Goal: Information Seeking & Learning: Check status

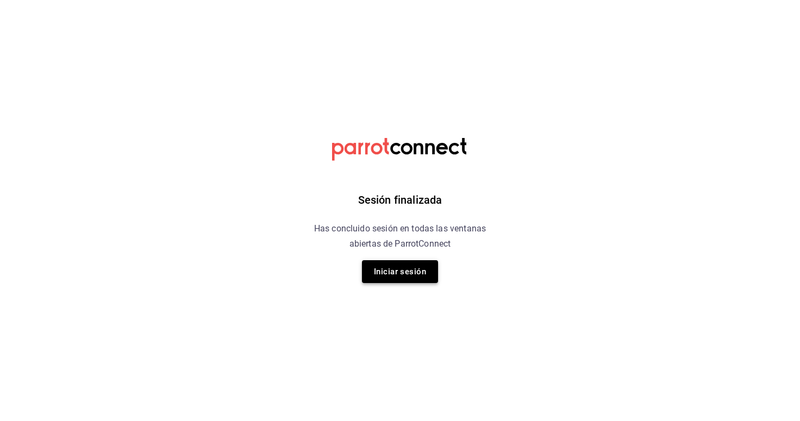
click at [383, 279] on button "Iniciar sesión" at bounding box center [400, 271] width 76 height 23
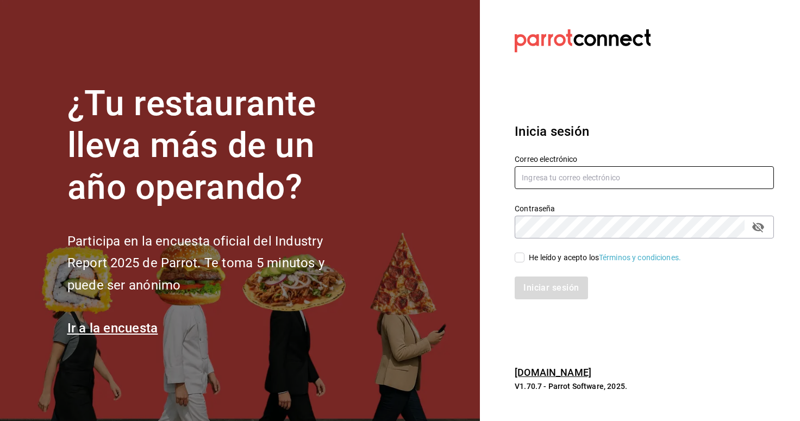
click at [535, 186] on input "text" at bounding box center [644, 177] width 259 height 23
type input "Sukhothaimx@gmail.com"
click at [523, 250] on div "He leído y acepto los Términos y condiciones." at bounding box center [638, 251] width 272 height 25
click at [523, 255] on input "He leído y acepto los Términos y condiciones." at bounding box center [520, 258] width 10 height 10
checkbox input "true"
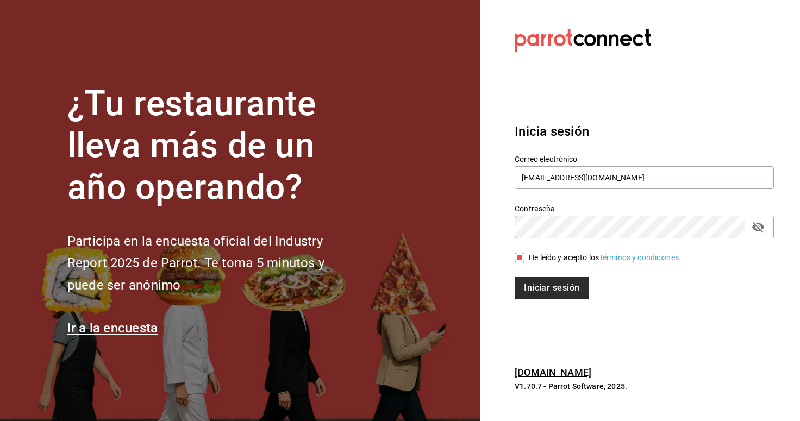
click at [530, 277] on button "Iniciar sesión" at bounding box center [552, 288] width 74 height 23
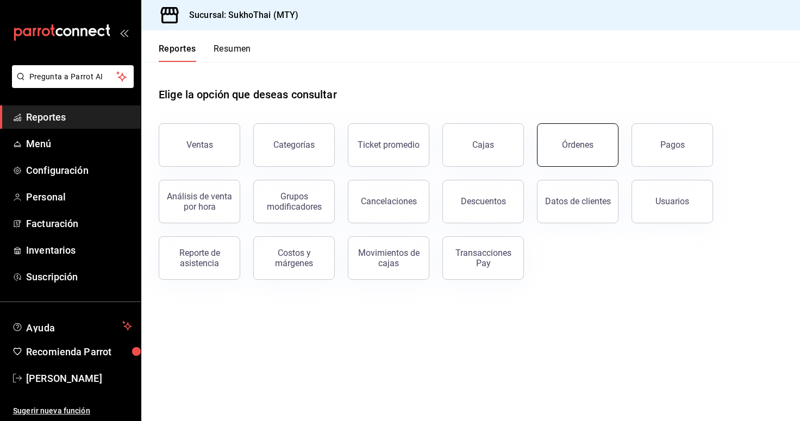
click at [575, 156] on button "Órdenes" at bounding box center [578, 144] width 82 height 43
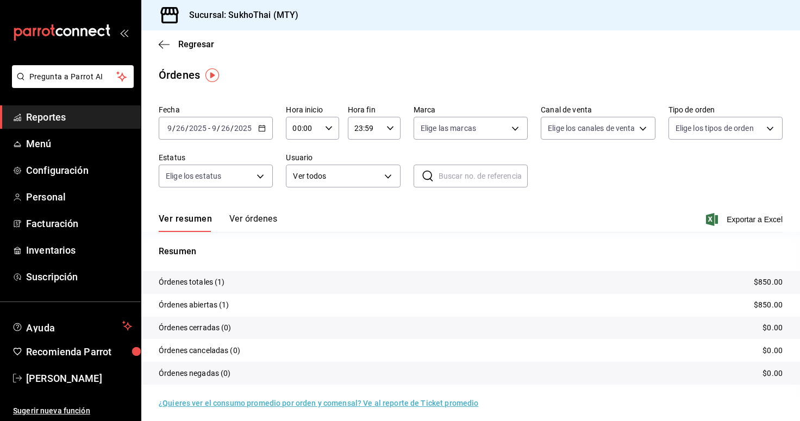
click at [247, 222] on button "Ver órdenes" at bounding box center [253, 223] width 48 height 18
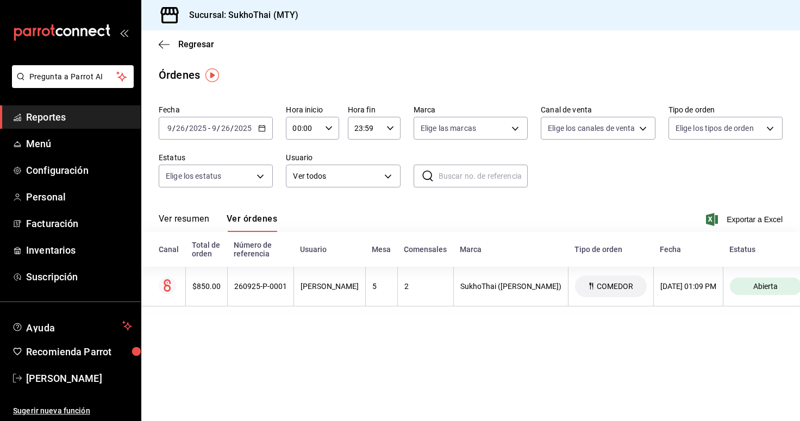
click at [198, 211] on div "Ver resumen Ver órdenes Exportar a Excel" at bounding box center [471, 217] width 624 height 32
click at [199, 212] on div "Ver resumen Ver órdenes Exportar a Excel" at bounding box center [471, 217] width 624 height 32
click at [190, 221] on button "Ver resumen" at bounding box center [184, 223] width 51 height 18
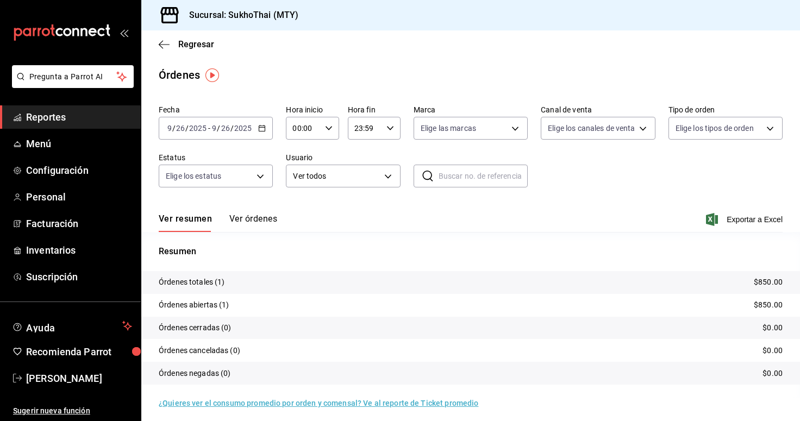
click at [252, 218] on button "Ver órdenes" at bounding box center [253, 223] width 48 height 18
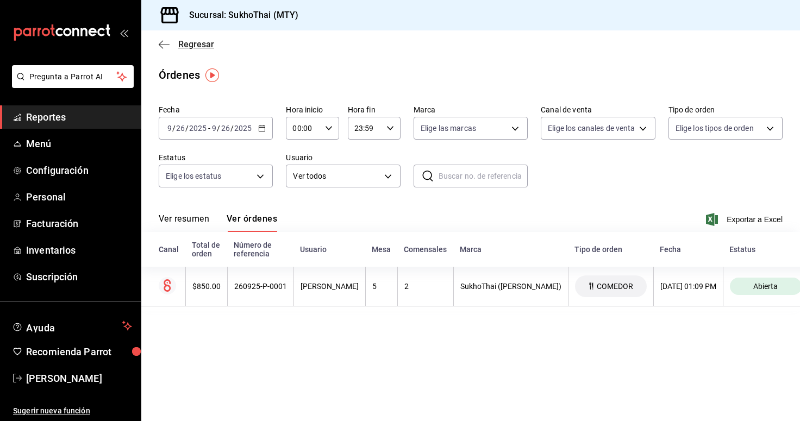
click at [160, 45] on icon "button" at bounding box center [164, 44] width 11 height 1
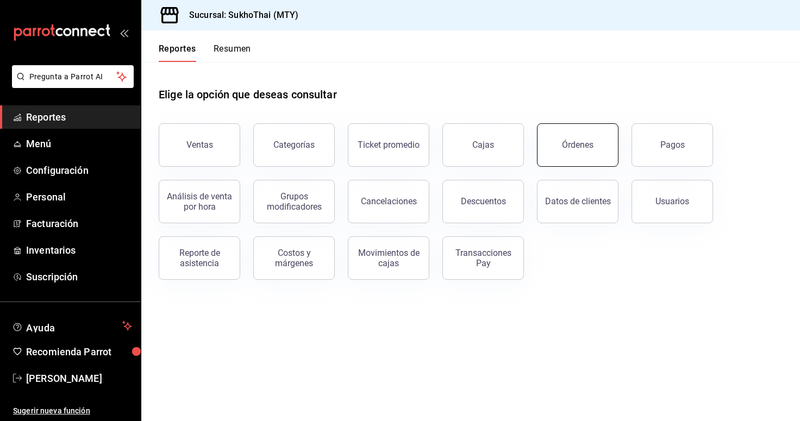
click at [573, 158] on button "Órdenes" at bounding box center [578, 144] width 82 height 43
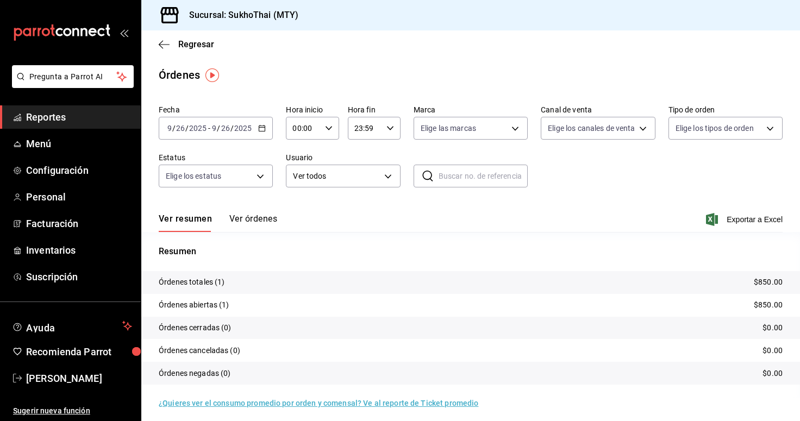
click at [236, 222] on button "Ver órdenes" at bounding box center [253, 223] width 48 height 18
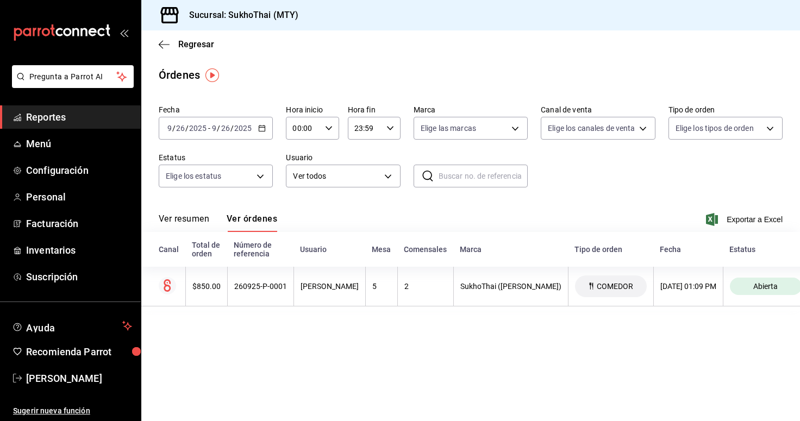
click at [188, 222] on button "Ver resumen" at bounding box center [184, 223] width 51 height 18
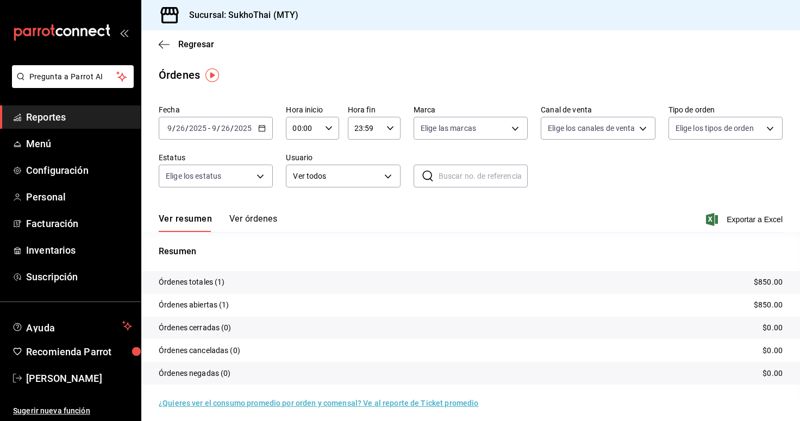
click at [258, 218] on button "Ver órdenes" at bounding box center [253, 223] width 48 height 18
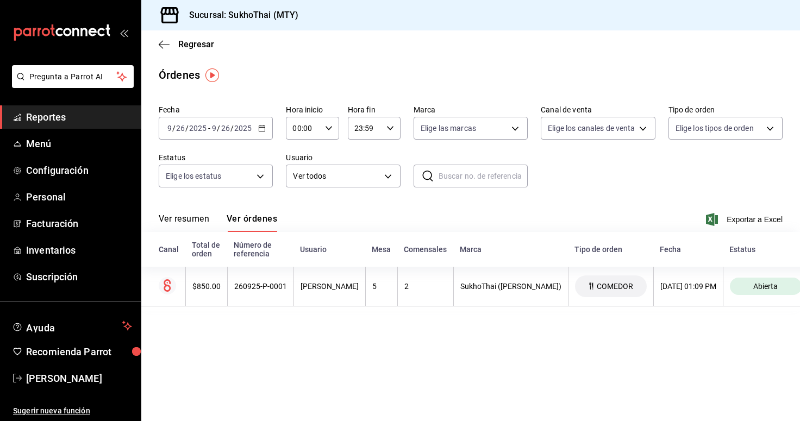
click at [197, 222] on button "Ver resumen" at bounding box center [184, 223] width 51 height 18
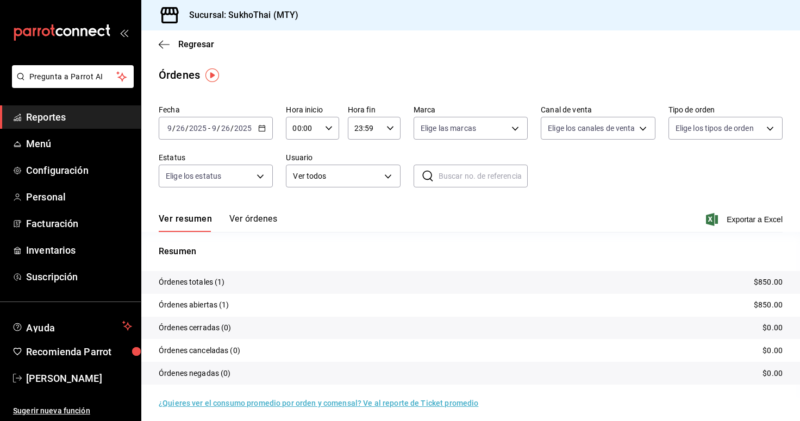
click at [245, 211] on div "Ver resumen Ver órdenes Exportar a Excel" at bounding box center [471, 217] width 624 height 32
click at [239, 225] on button "Ver órdenes" at bounding box center [253, 223] width 48 height 18
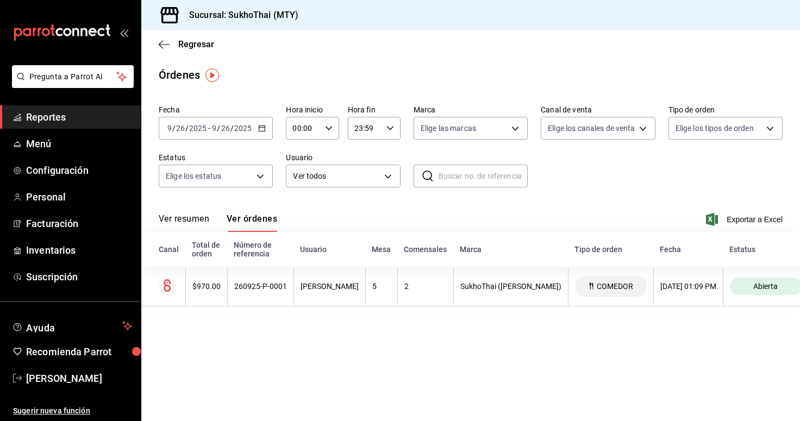
click at [199, 221] on button "Ver resumen" at bounding box center [184, 223] width 51 height 18
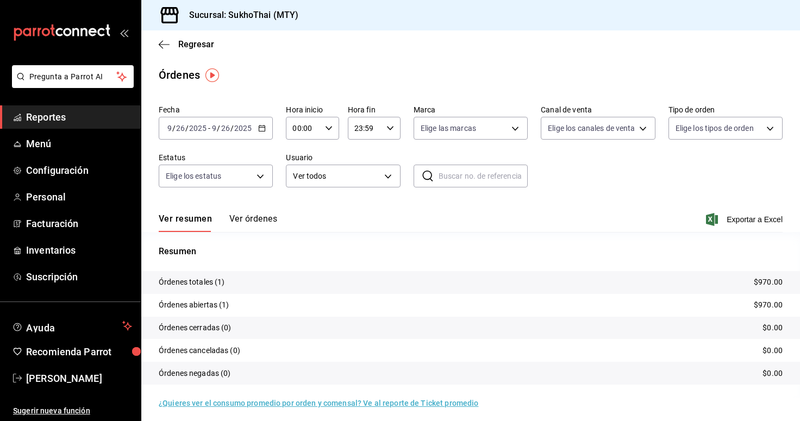
click at [254, 217] on button "Ver órdenes" at bounding box center [253, 223] width 48 height 18
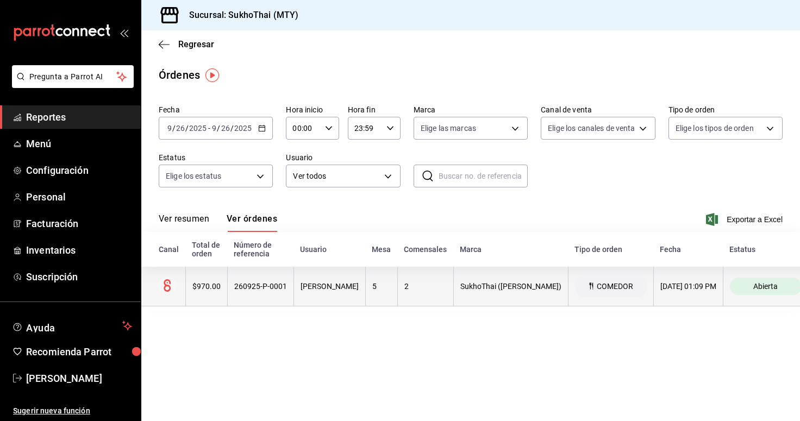
click at [212, 289] on div "$970.00" at bounding box center [206, 286] width 28 height 9
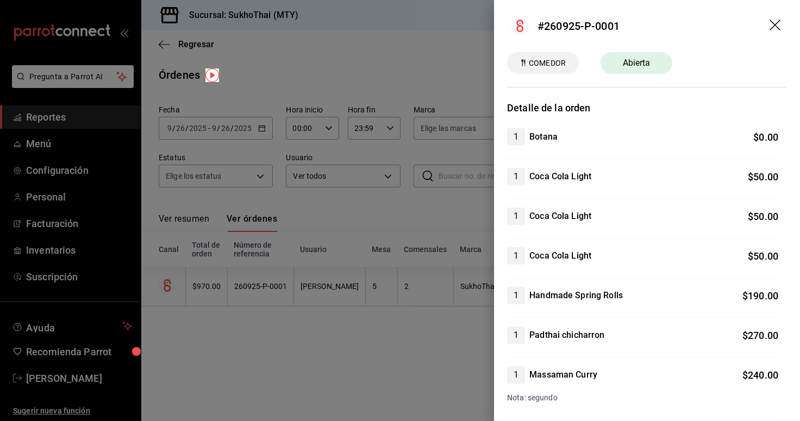
click at [769, 23] on icon "drag" at bounding box center [774, 25] width 11 height 11
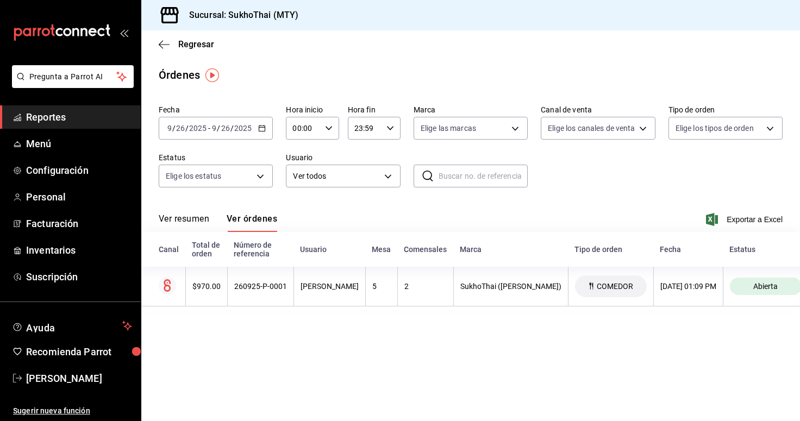
click at [200, 221] on button "Ver resumen" at bounding box center [184, 223] width 51 height 18
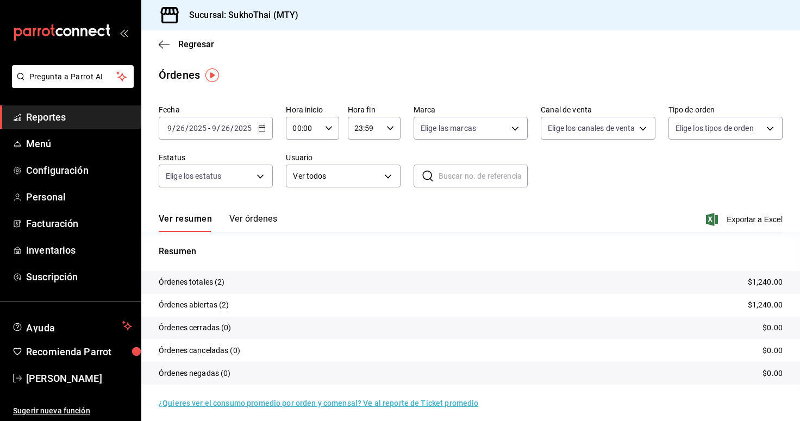
click at [249, 228] on button "Ver órdenes" at bounding box center [253, 223] width 48 height 18
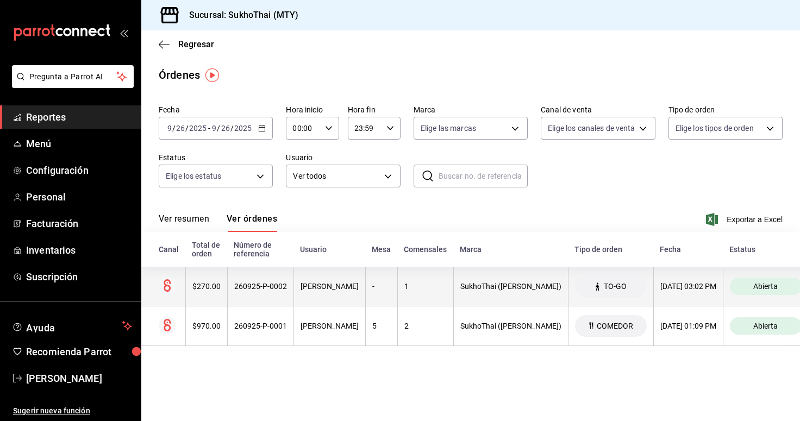
click at [329, 289] on div "[PERSON_NAME]" at bounding box center [329, 286] width 58 height 9
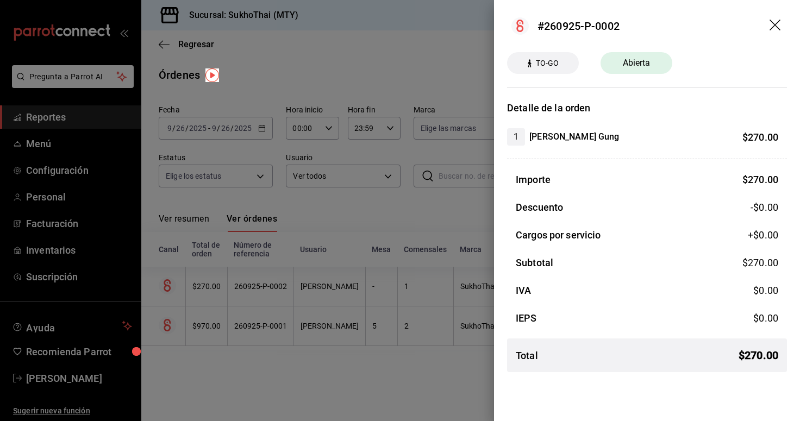
click at [777, 26] on icon "drag" at bounding box center [775, 26] width 13 height 13
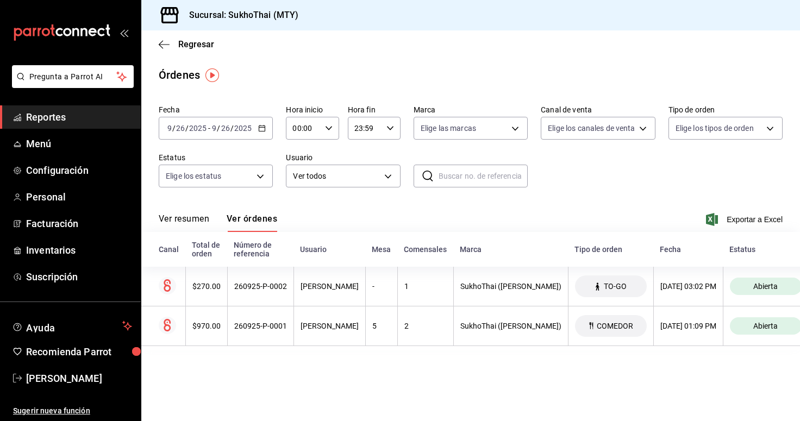
click at [202, 228] on button "Ver resumen" at bounding box center [184, 223] width 51 height 18
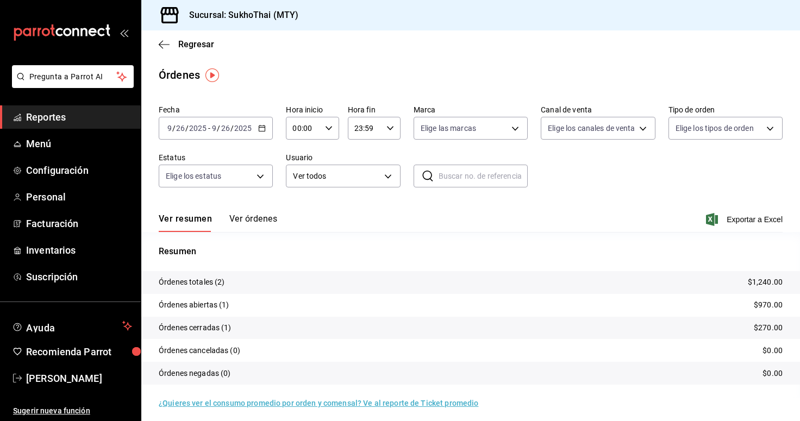
click at [266, 220] on button "Ver órdenes" at bounding box center [253, 223] width 48 height 18
